Goal: Information Seeking & Learning: Learn about a topic

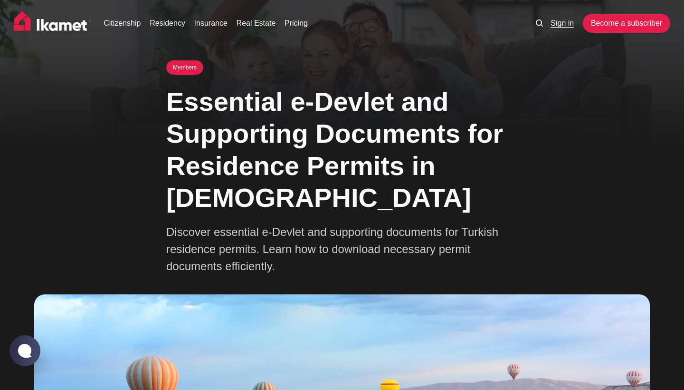
click at [563, 20] on link "Sign in" at bounding box center [562, 23] width 23 height 11
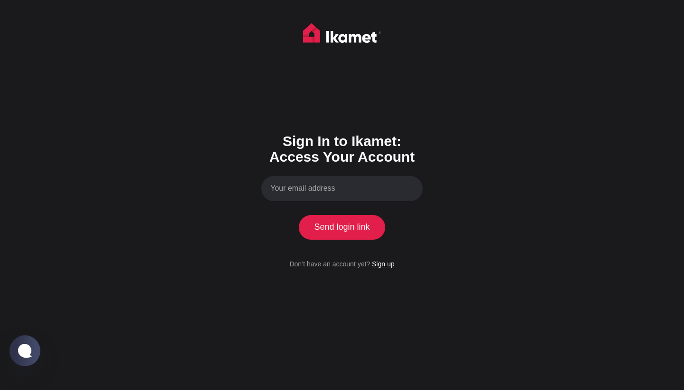
click at [388, 265] on link "Sign up" at bounding box center [383, 264] width 22 height 8
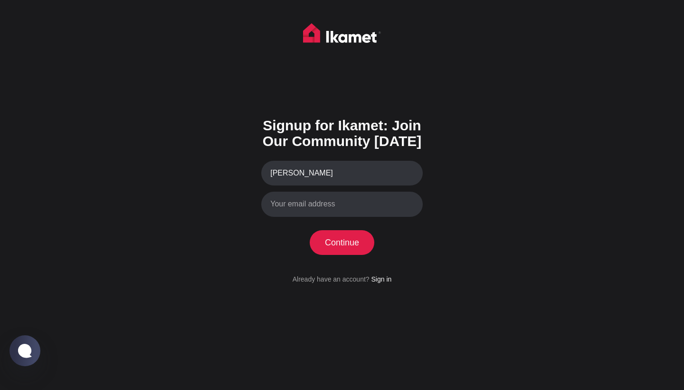
type input "Arveen"
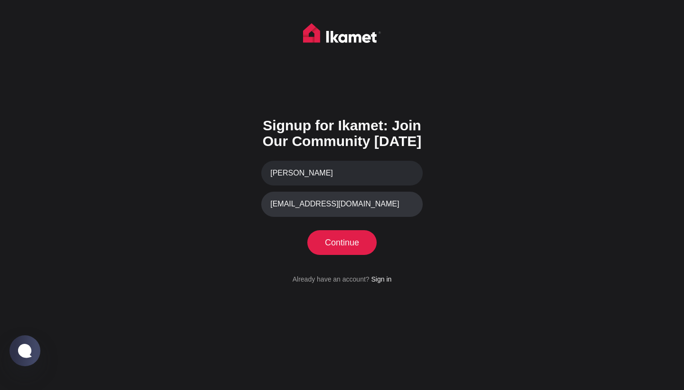
type input "arveensahni995@gmail.com"
click at [352, 243] on button "Continue" at bounding box center [342, 242] width 65 height 25
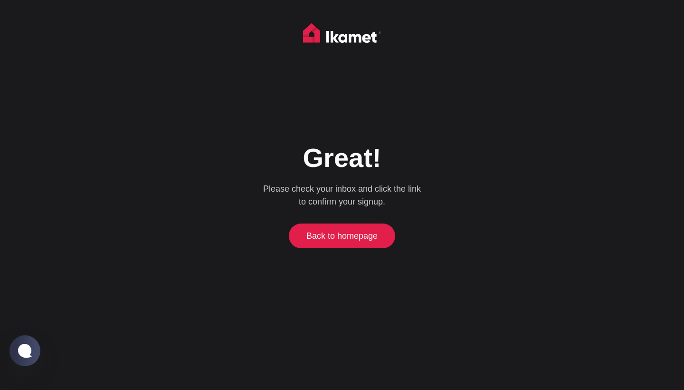
click at [348, 237] on link "Back to homepage" at bounding box center [342, 235] width 102 height 25
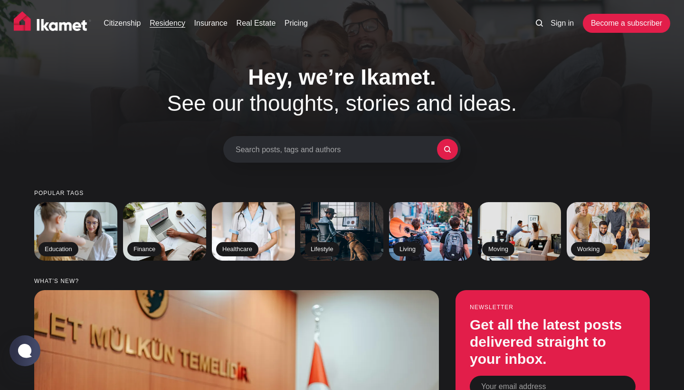
click at [176, 20] on link "Residency" at bounding box center [168, 23] width 36 height 11
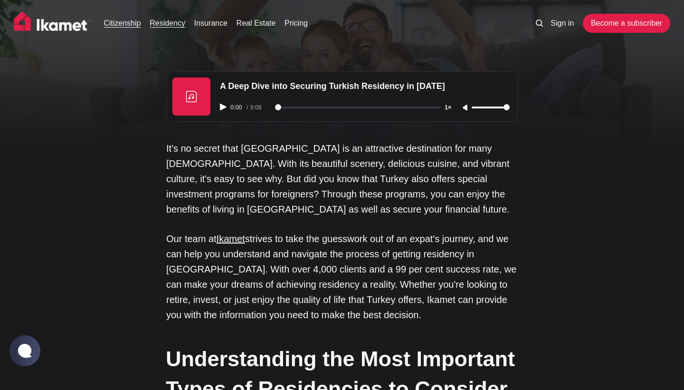
click at [128, 25] on link "Citizenship" at bounding box center [122, 23] width 37 height 11
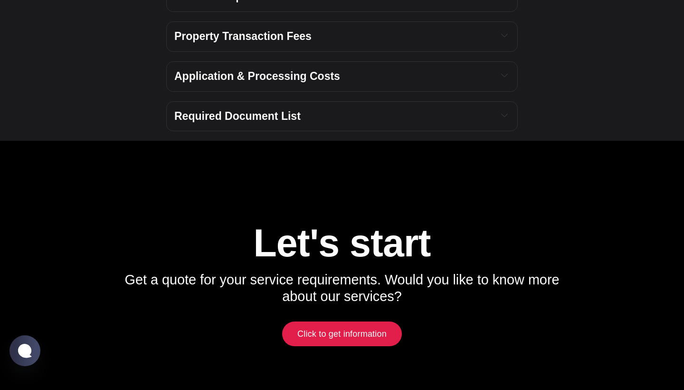
scroll to position [4295, 0]
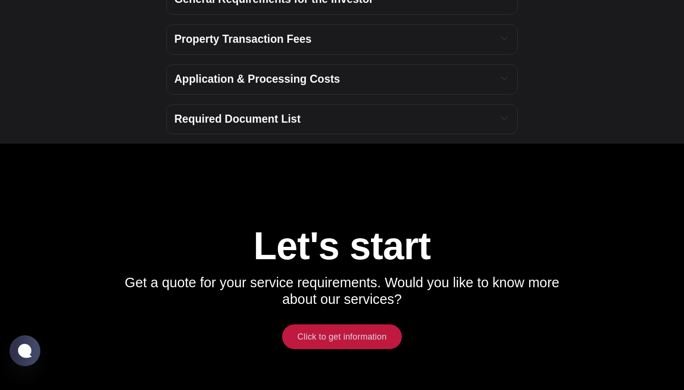
click at [336, 324] on link "Click to get information" at bounding box center [342, 336] width 120 height 25
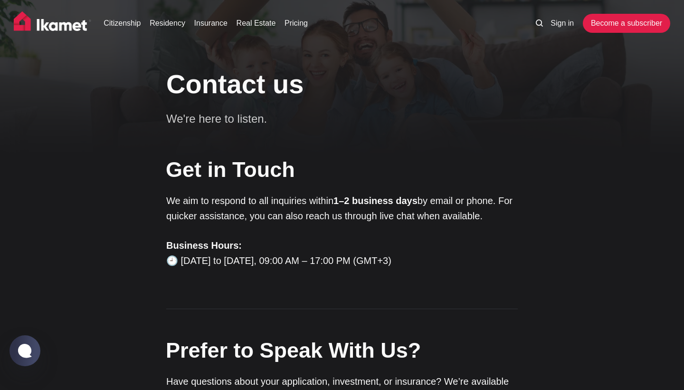
click at [536, 23] on icon at bounding box center [539, 22] width 7 height 7
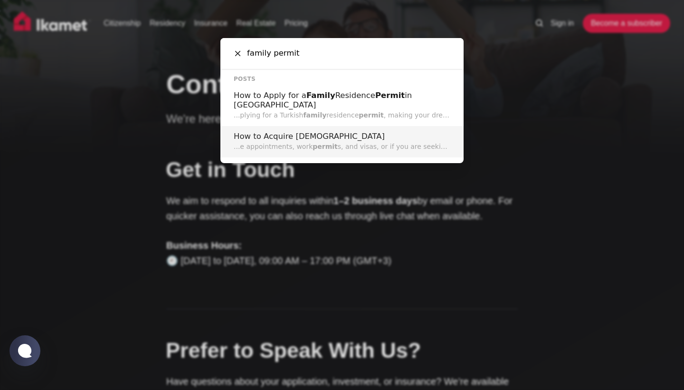
type input "family permit"
click at [334, 142] on p "...e appointments, work permit s, and visas, or if you are seeking to gain a ne…" at bounding box center [342, 147] width 217 height 10
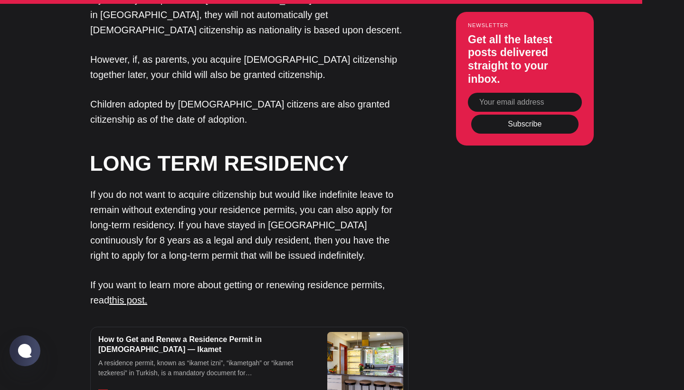
scroll to position [3151, 0]
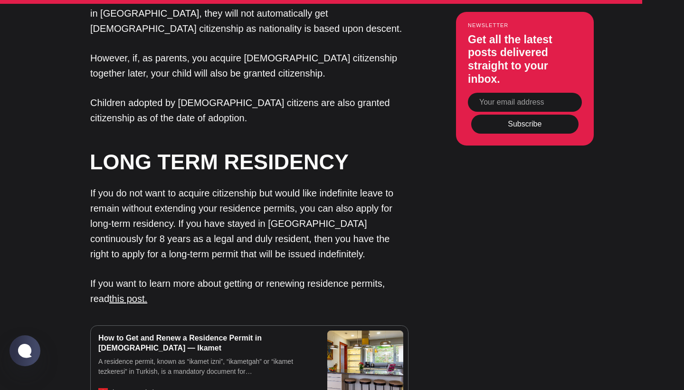
click at [232, 333] on div "How to Get and Renew a Residence Permit in [DEMOGRAPHIC_DATA] — Ikamet" at bounding box center [206, 343] width 217 height 20
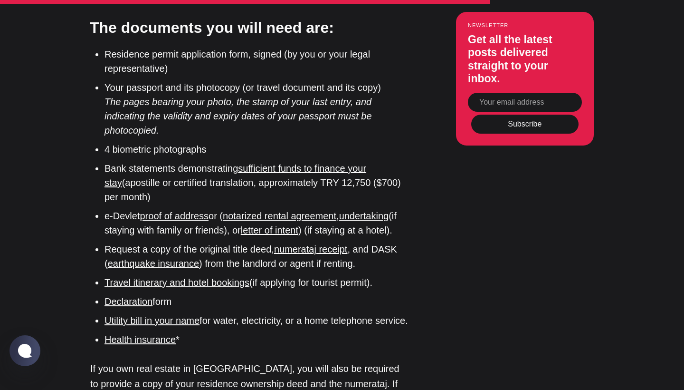
scroll to position [2864, 0]
